Goal: Check status: Check status

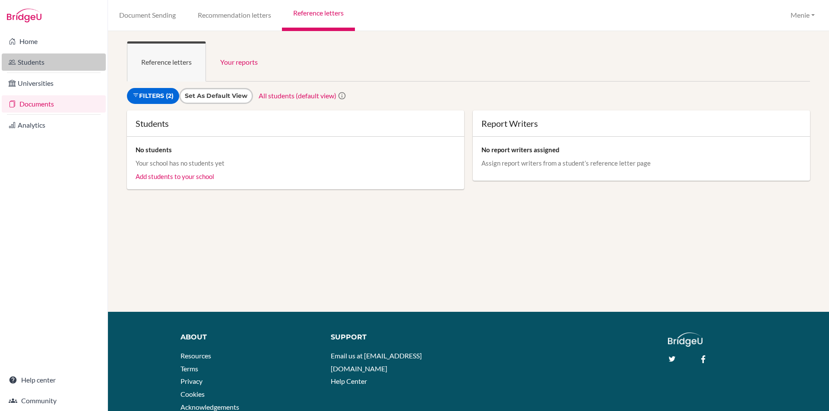
click at [43, 60] on link "Students" at bounding box center [54, 62] width 104 height 17
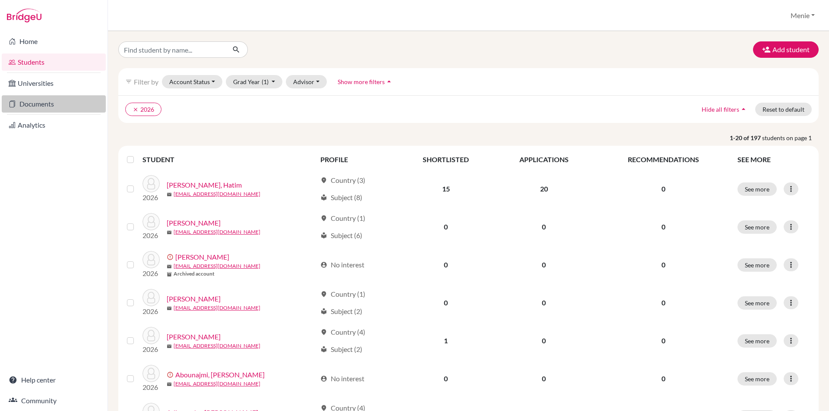
click at [38, 102] on link "Documents" at bounding box center [54, 103] width 104 height 17
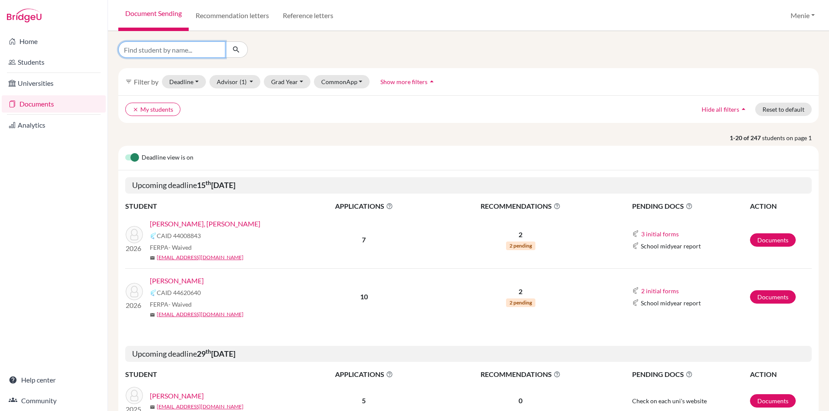
click at [176, 51] on input "Find student by name..." at bounding box center [171, 49] width 107 height 16
type input "Haoxuan"
click at [240, 47] on button "submit" at bounding box center [236, 49] width 23 height 16
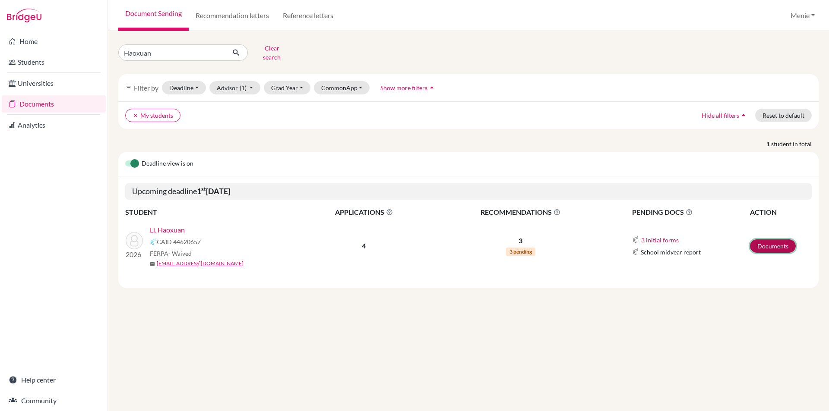
click at [766, 240] on link "Documents" at bounding box center [773, 246] width 46 height 13
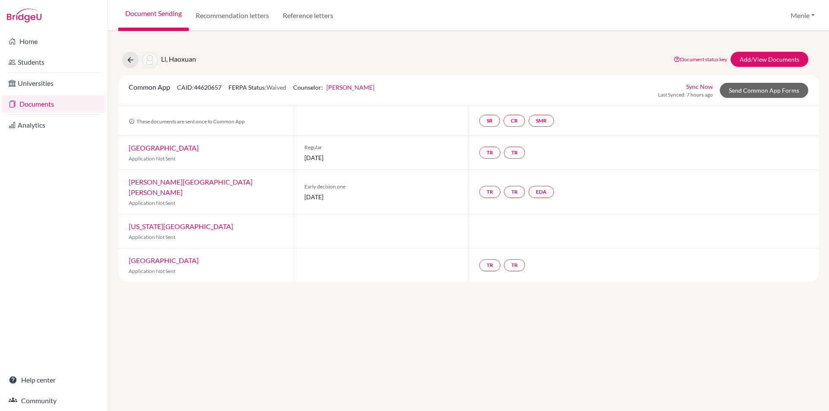
click at [178, 179] on link "[PERSON_NAME][GEOGRAPHIC_DATA][PERSON_NAME]" at bounding box center [191, 187] width 124 height 19
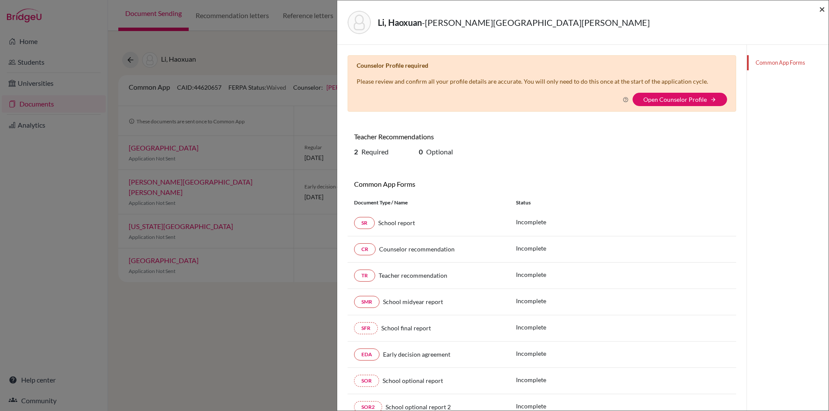
drag, startPoint x: 823, startPoint y: 8, endPoint x: 817, endPoint y: 6, distance: 6.6
click at [821, 6] on span "×" at bounding box center [822, 9] width 6 height 13
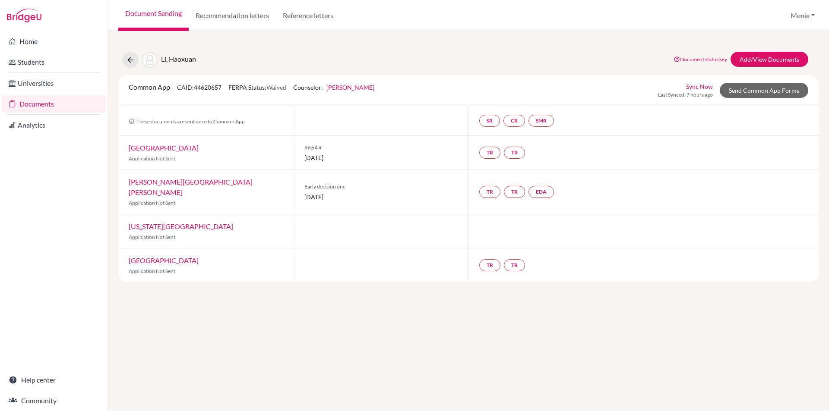
click at [166, 146] on link "[GEOGRAPHIC_DATA]" at bounding box center [164, 148] width 70 height 8
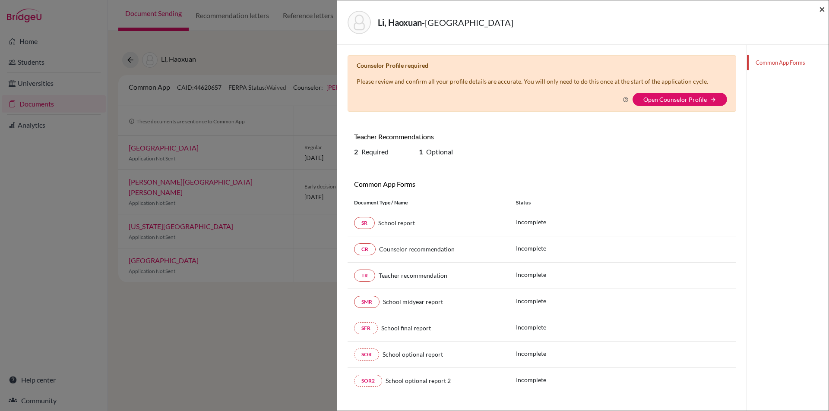
click at [821, 8] on span "×" at bounding box center [822, 9] width 6 height 13
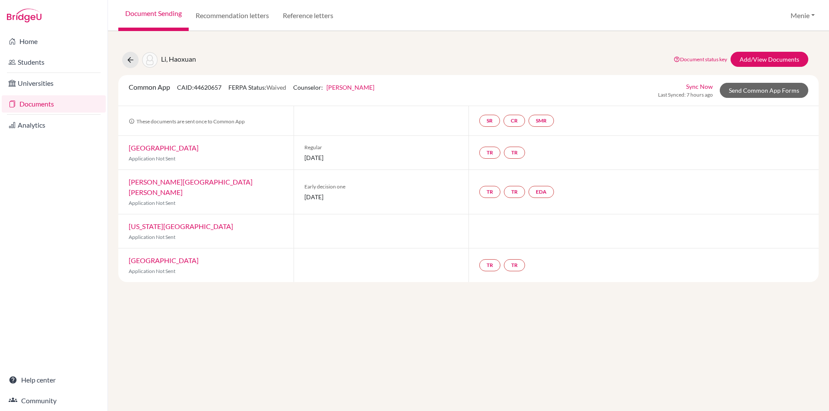
click at [176, 183] on link "[PERSON_NAME][GEOGRAPHIC_DATA][PERSON_NAME]" at bounding box center [191, 187] width 124 height 19
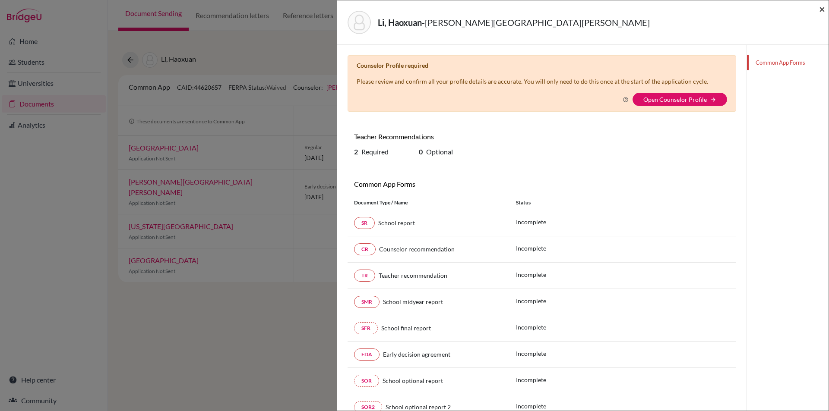
click at [819, 10] on span "×" at bounding box center [822, 9] width 6 height 13
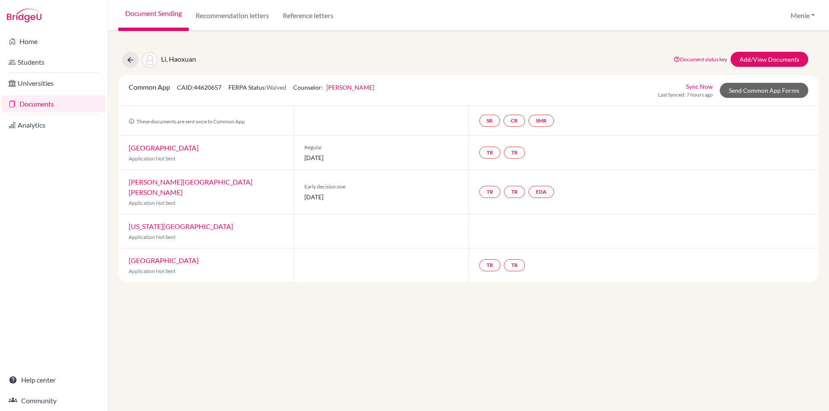
click at [177, 149] on link "[GEOGRAPHIC_DATA]" at bounding box center [164, 148] width 70 height 8
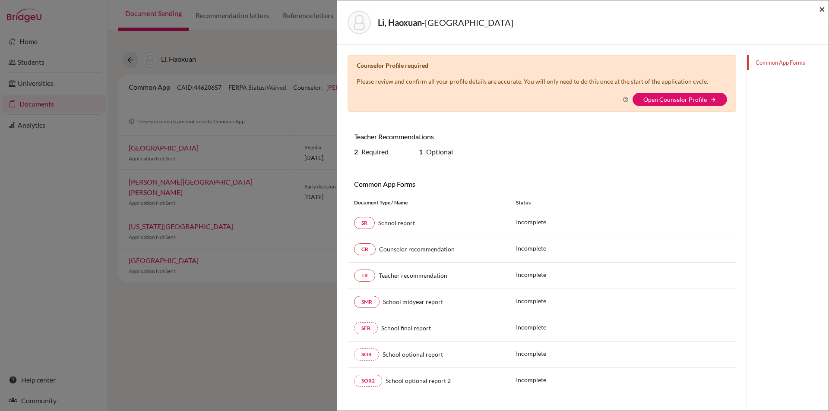
click at [824, 9] on span "×" at bounding box center [822, 9] width 6 height 13
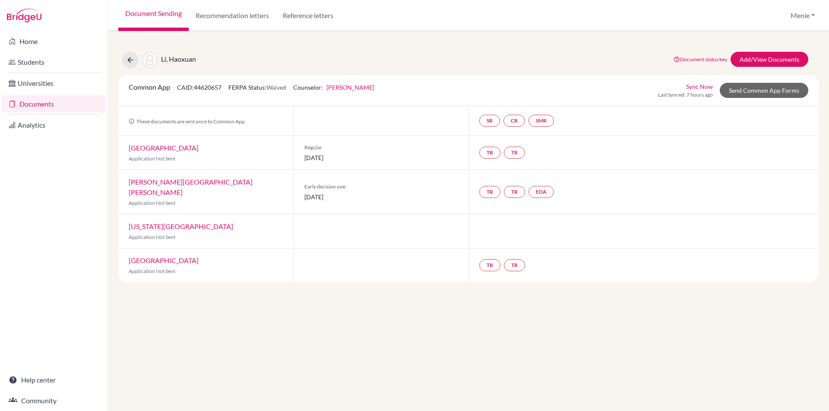
click at [181, 222] on link "[US_STATE][GEOGRAPHIC_DATA]" at bounding box center [181, 226] width 104 height 8
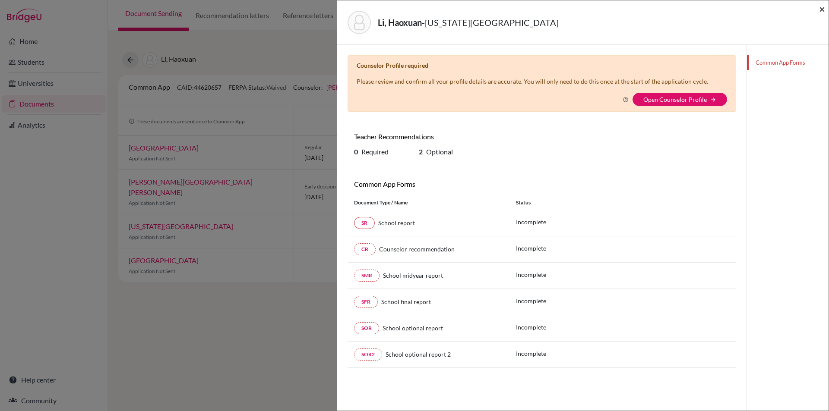
click at [824, 9] on span "×" at bounding box center [822, 9] width 6 height 13
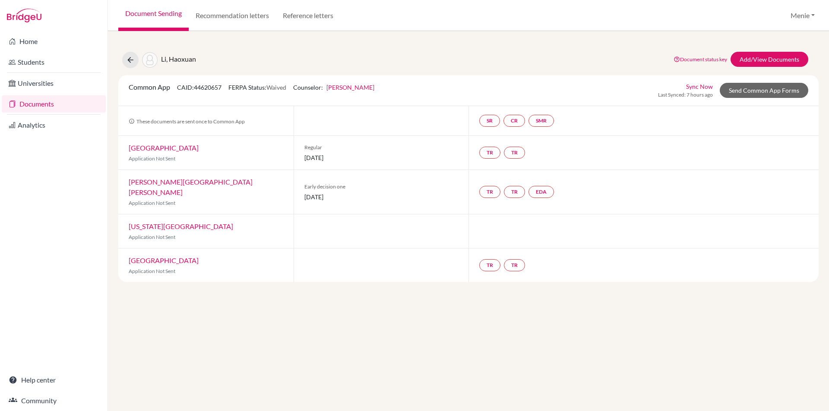
click at [161, 146] on link "[GEOGRAPHIC_DATA]" at bounding box center [164, 148] width 70 height 8
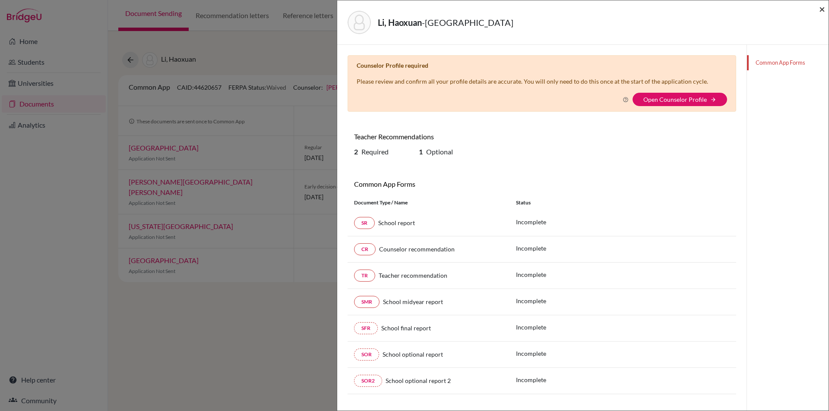
click at [819, 7] on span "×" at bounding box center [822, 9] width 6 height 13
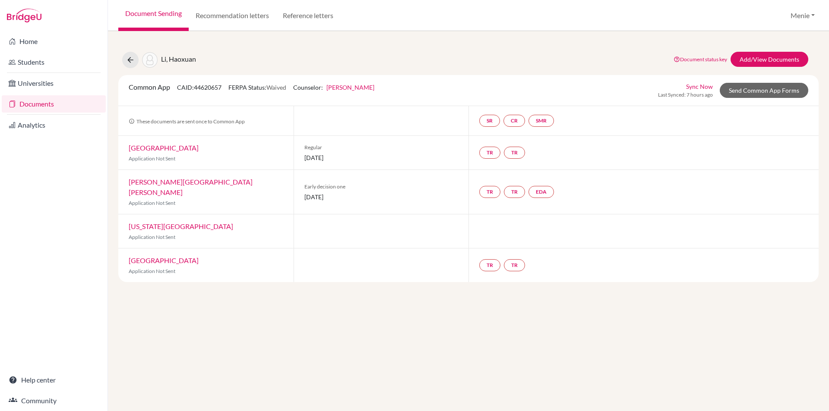
click at [162, 222] on link "[US_STATE][GEOGRAPHIC_DATA]" at bounding box center [181, 226] width 104 height 8
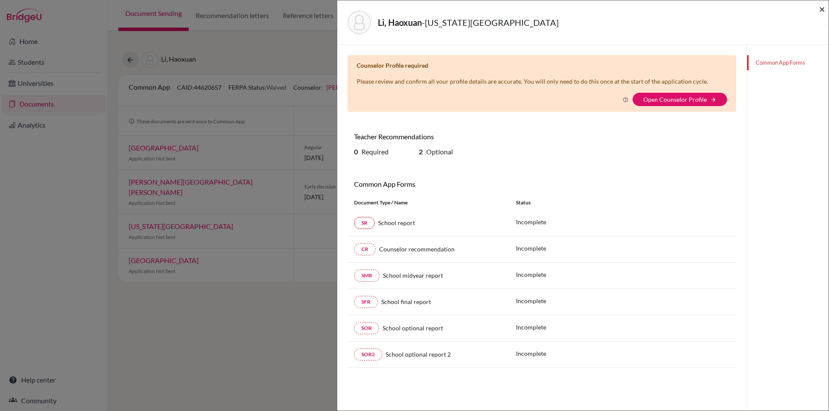
click at [821, 9] on span "×" at bounding box center [822, 9] width 6 height 13
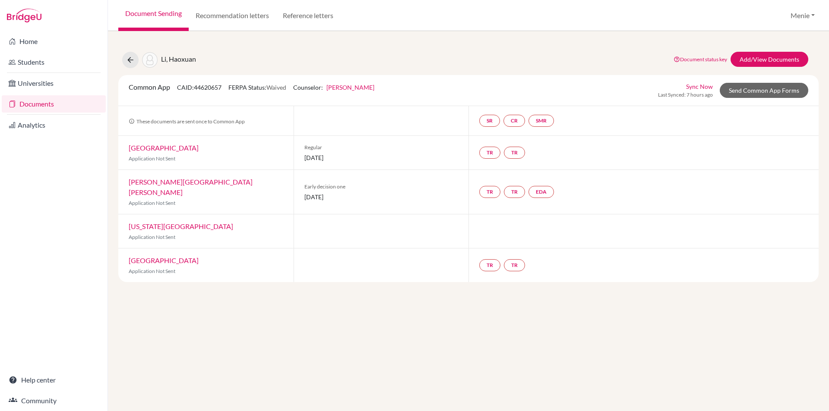
click at [178, 256] on link "[GEOGRAPHIC_DATA]" at bounding box center [164, 260] width 70 height 8
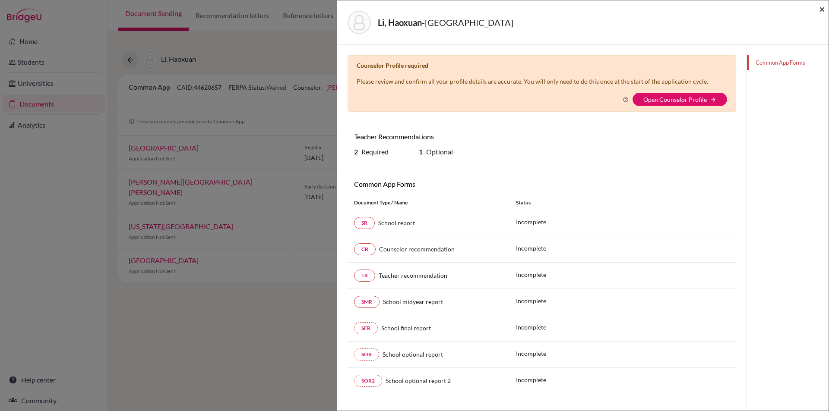
click at [822, 9] on span "×" at bounding box center [822, 9] width 6 height 13
